Goal: Information Seeking & Learning: Learn about a topic

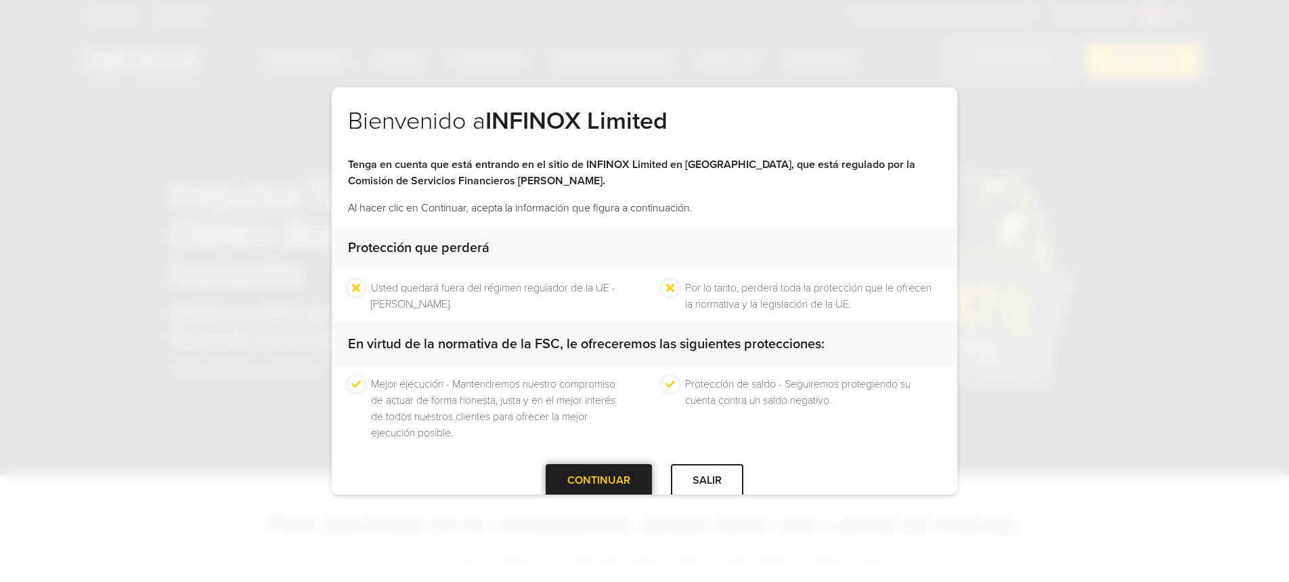
scroll to position [26, 0]
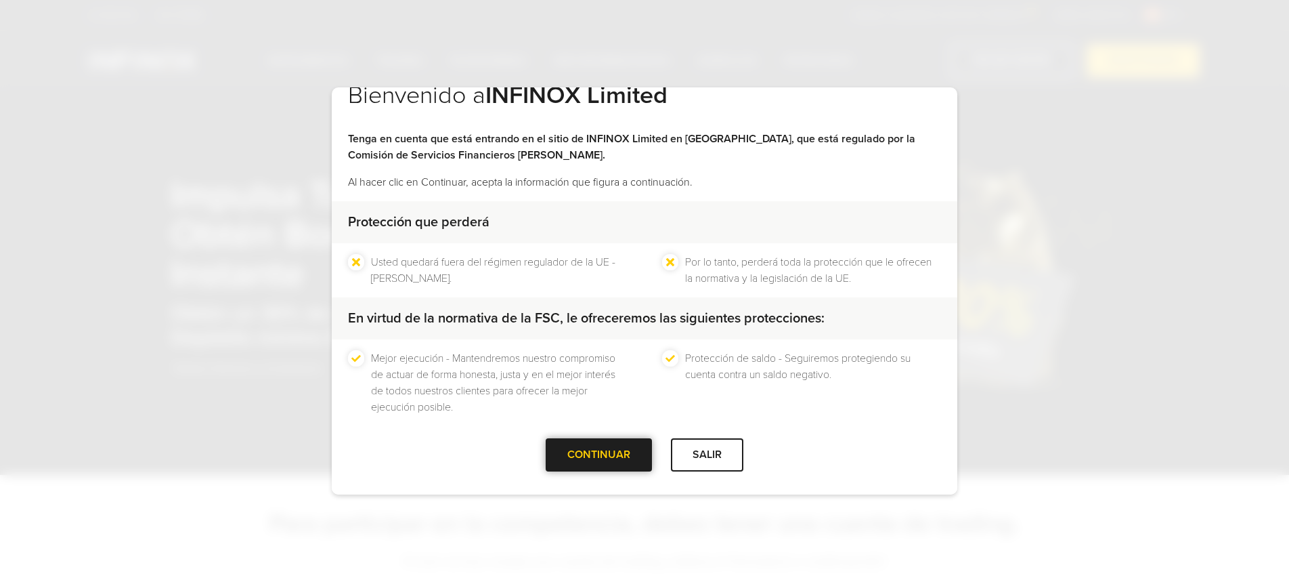
click at [593, 468] on div "CONTINUAR" at bounding box center [599, 454] width 106 height 33
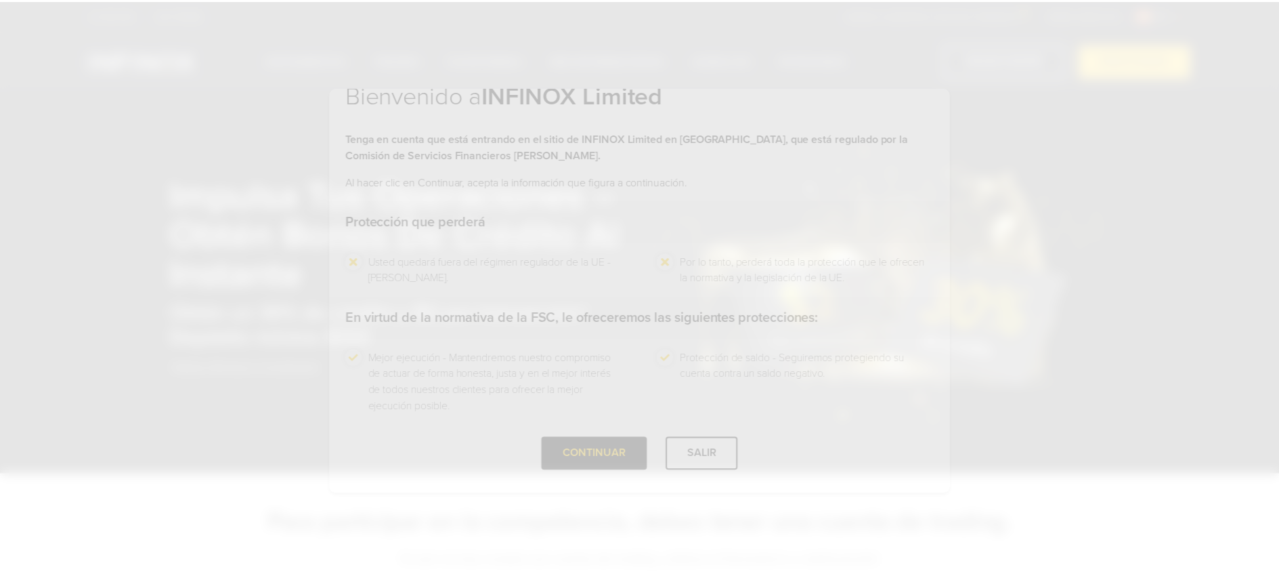
scroll to position [0, 0]
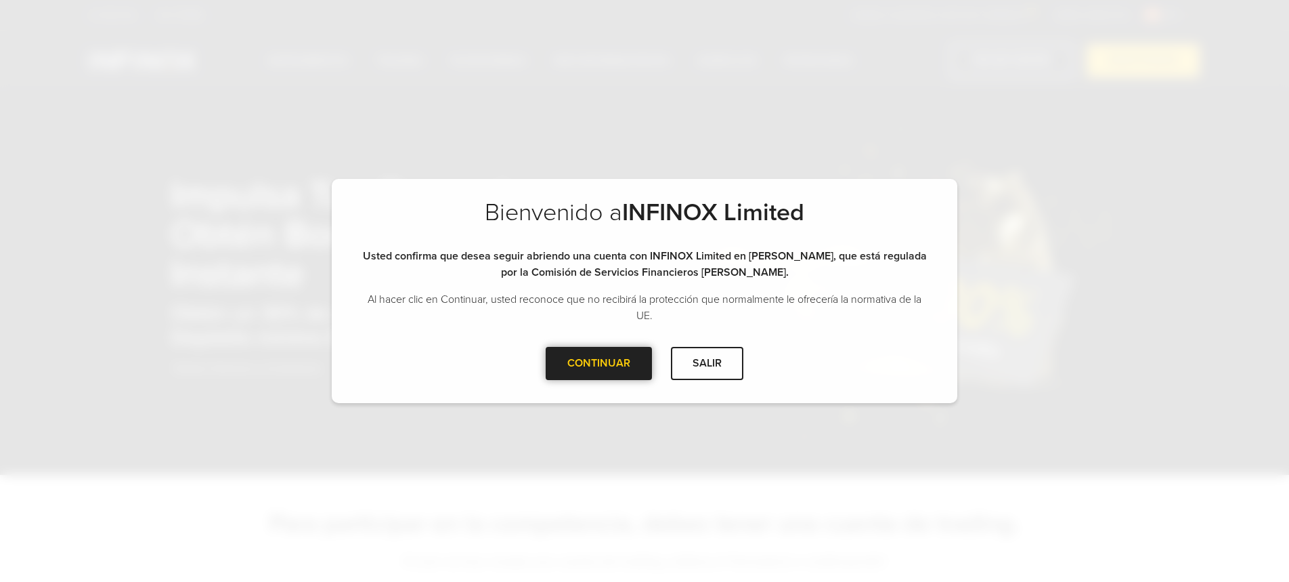
click at [599, 363] on div at bounding box center [599, 363] width 0 height 0
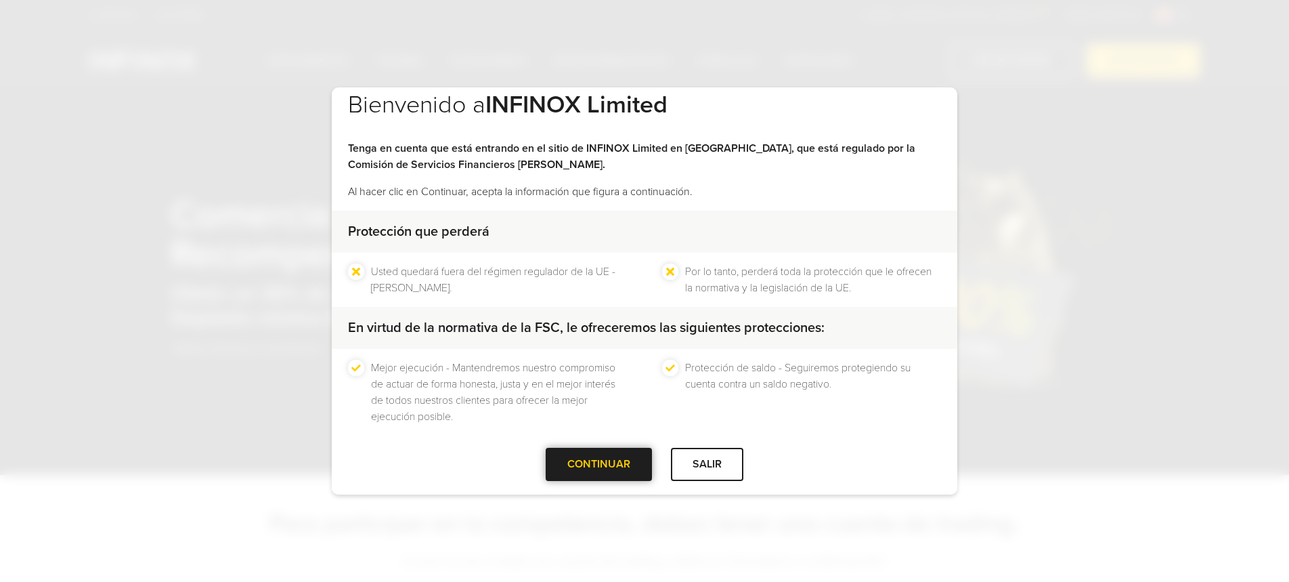
scroll to position [26, 0]
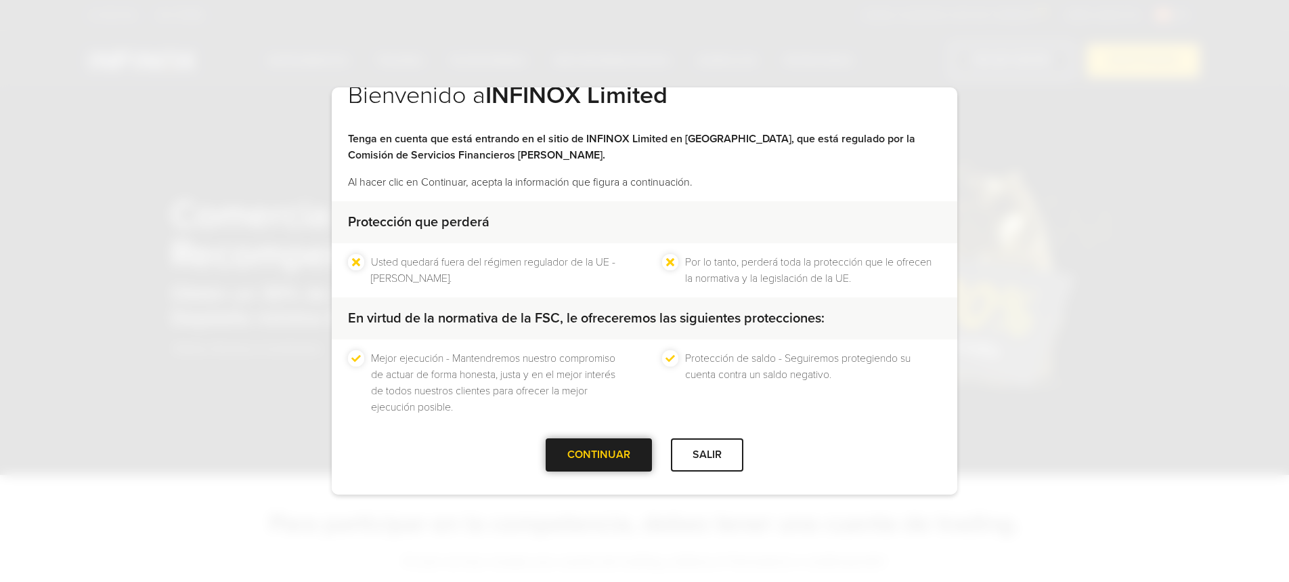
click at [599, 454] on div at bounding box center [599, 454] width 0 height 0
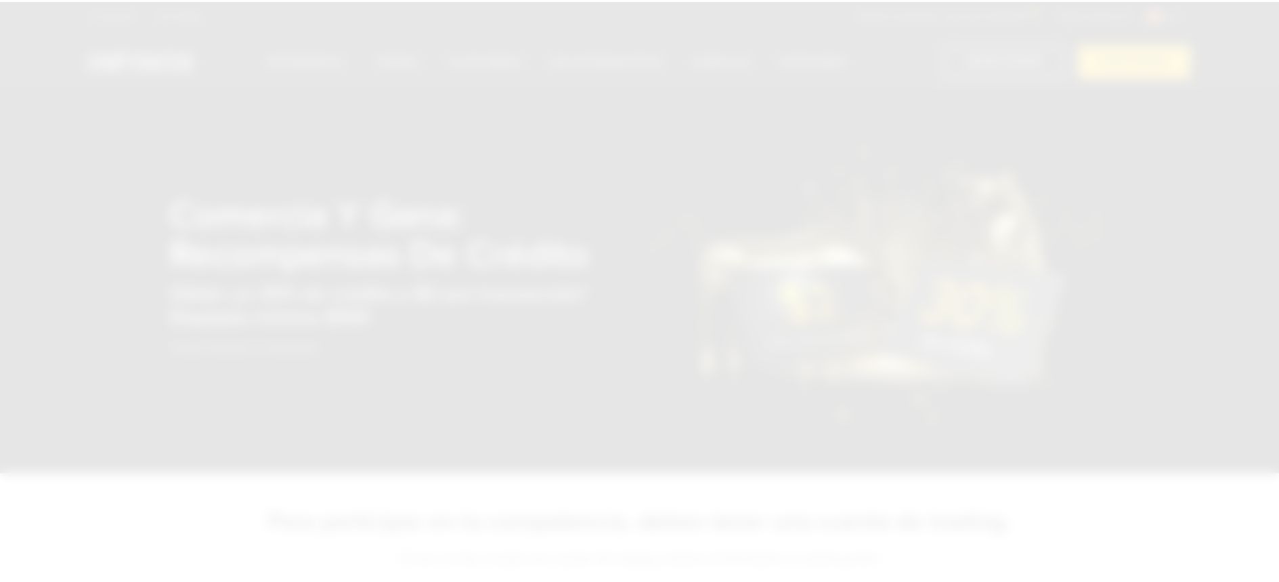
scroll to position [0, 0]
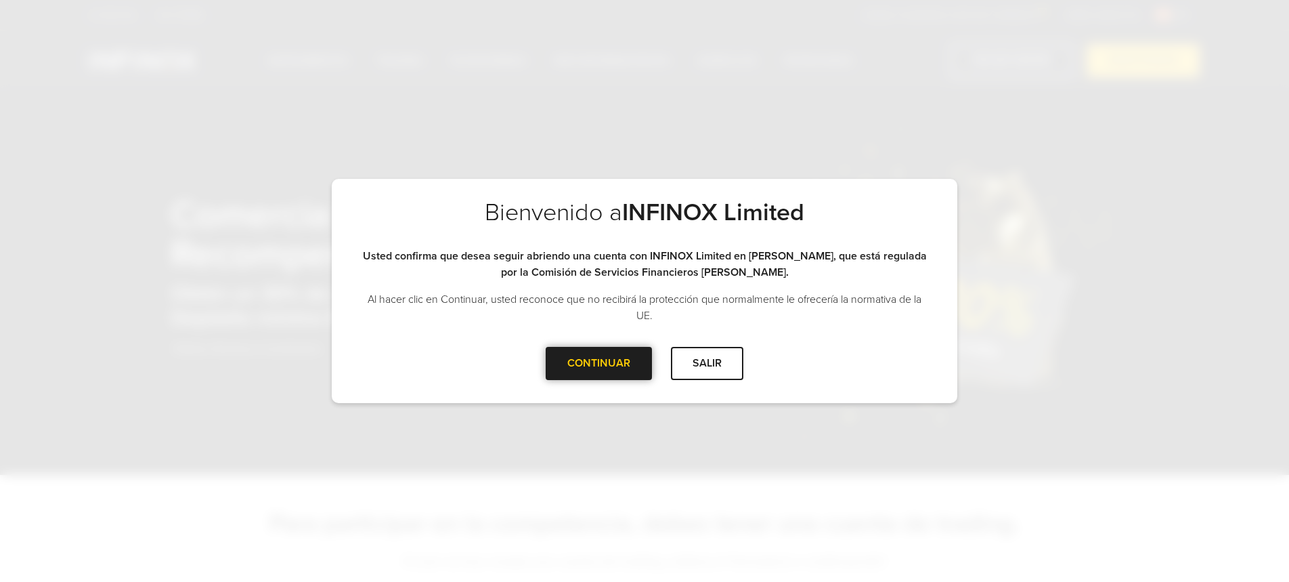
click at [599, 363] on div at bounding box center [599, 363] width 0 height 0
